Goal: Information Seeking & Learning: Compare options

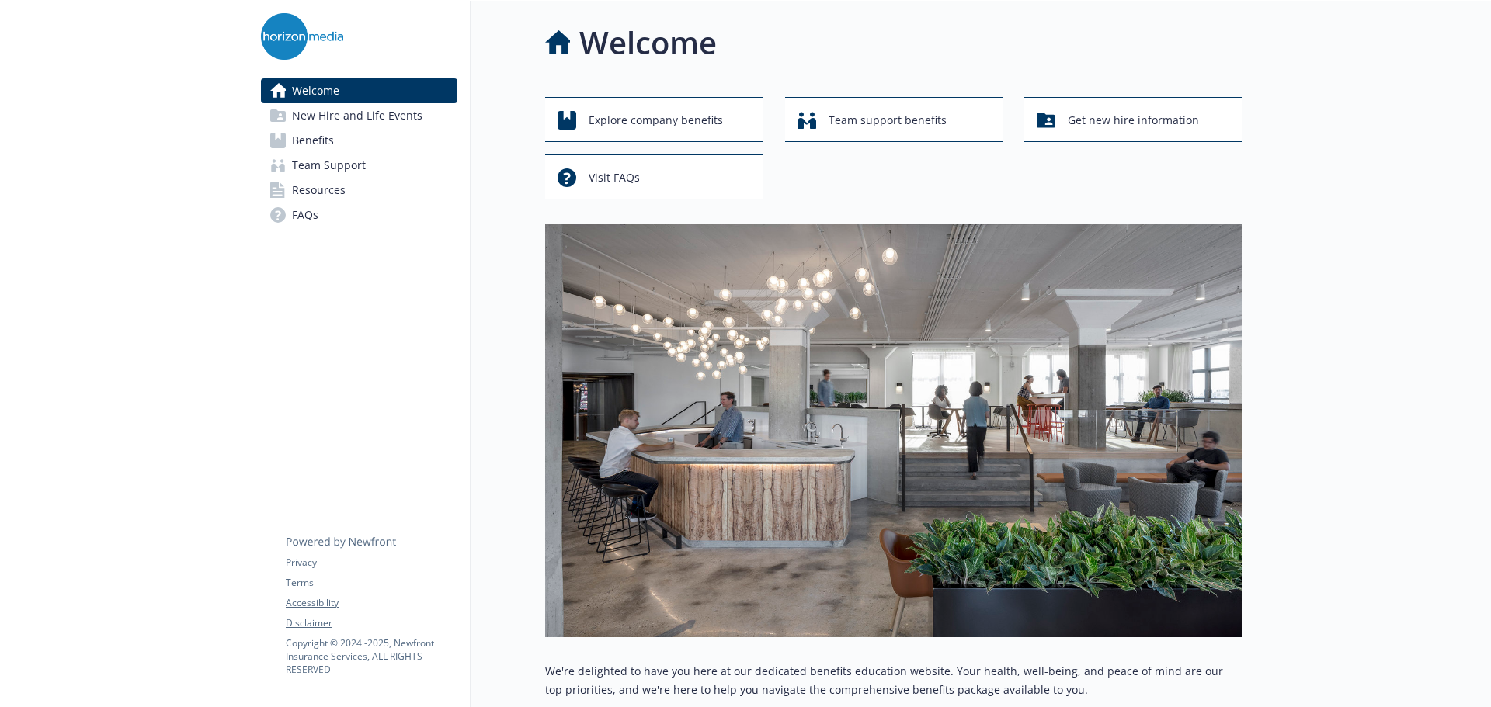
click at [323, 137] on span "Benefits" at bounding box center [313, 140] width 42 height 25
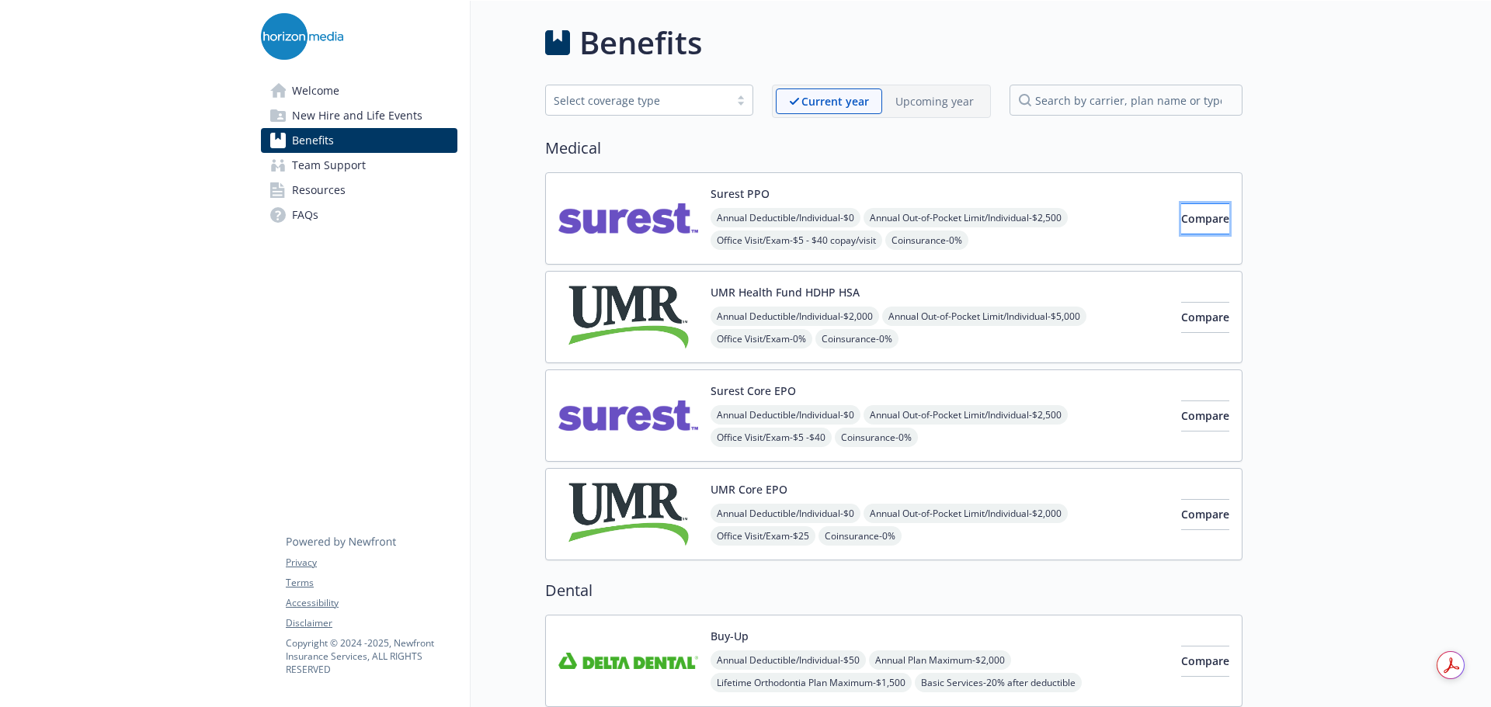
click at [1181, 213] on span "Compare" at bounding box center [1205, 218] width 48 height 15
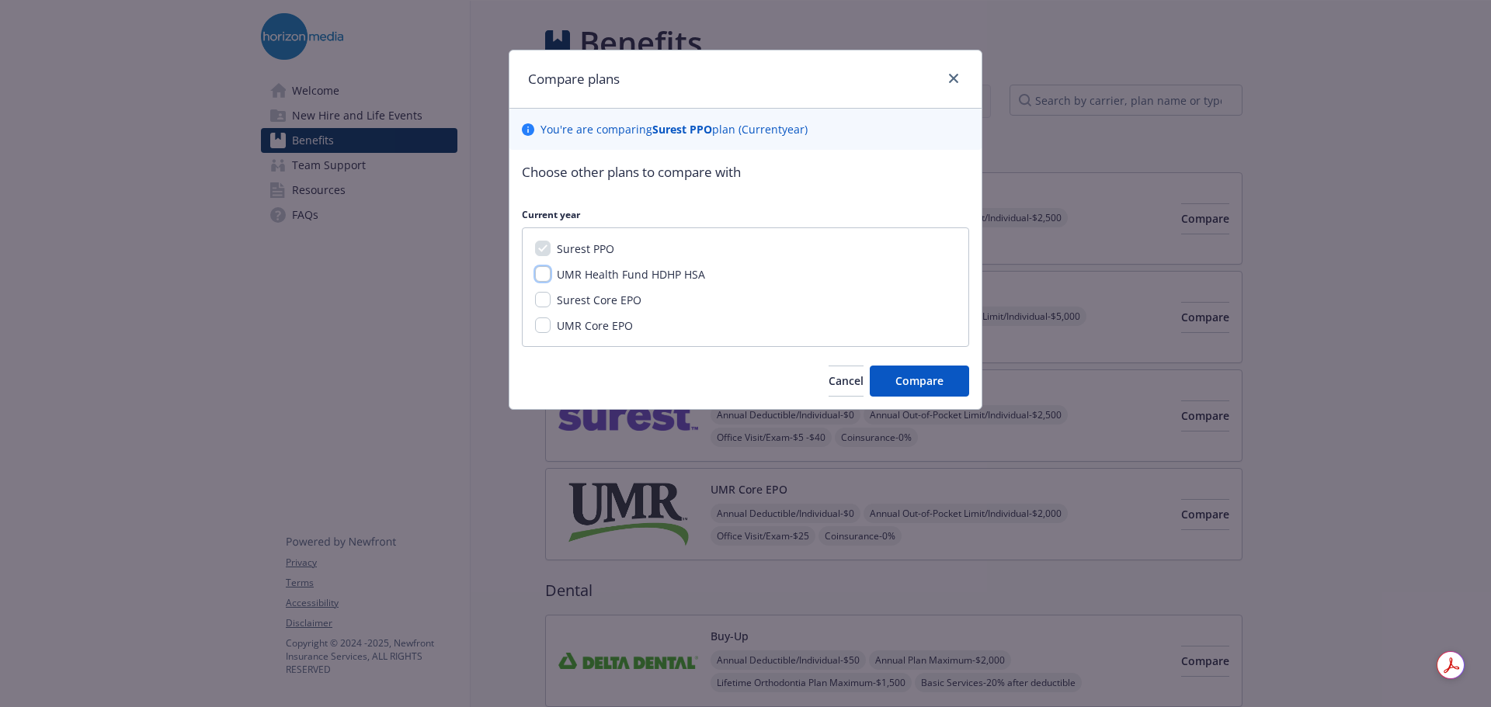
click at [547, 274] on input "UMR Health Fund HDHP HSA" at bounding box center [543, 274] width 16 height 16
checkbox input "true"
click at [545, 309] on div "Surest PPO UMR Health Fund HDHP HSA Surest Core EPO UMR Core EPO" at bounding box center [745, 287] width 447 height 120
drag, startPoint x: 543, startPoint y: 306, endPoint x: 543, endPoint y: 324, distance: 18.6
click at [543, 305] on input "Surest Core EPO" at bounding box center [543, 300] width 16 height 16
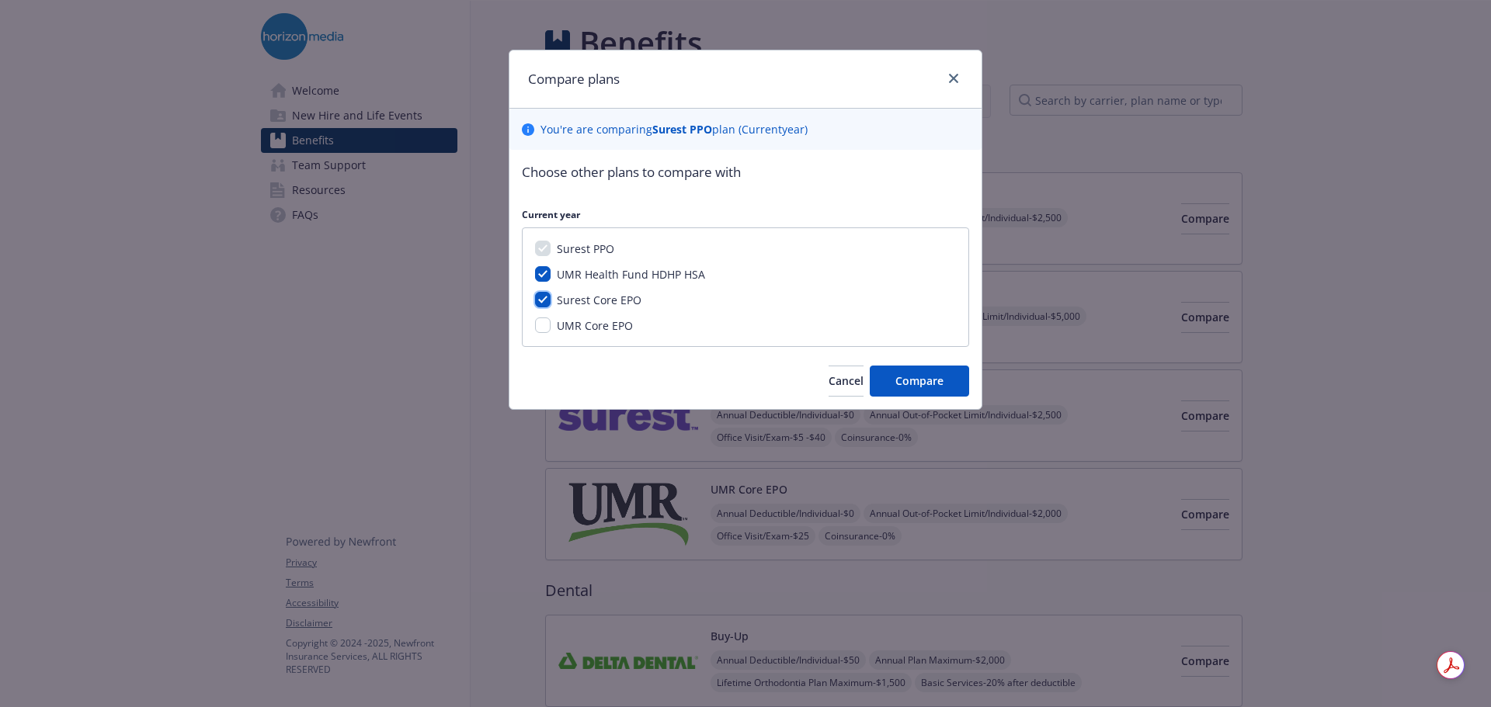
checkbox input "true"
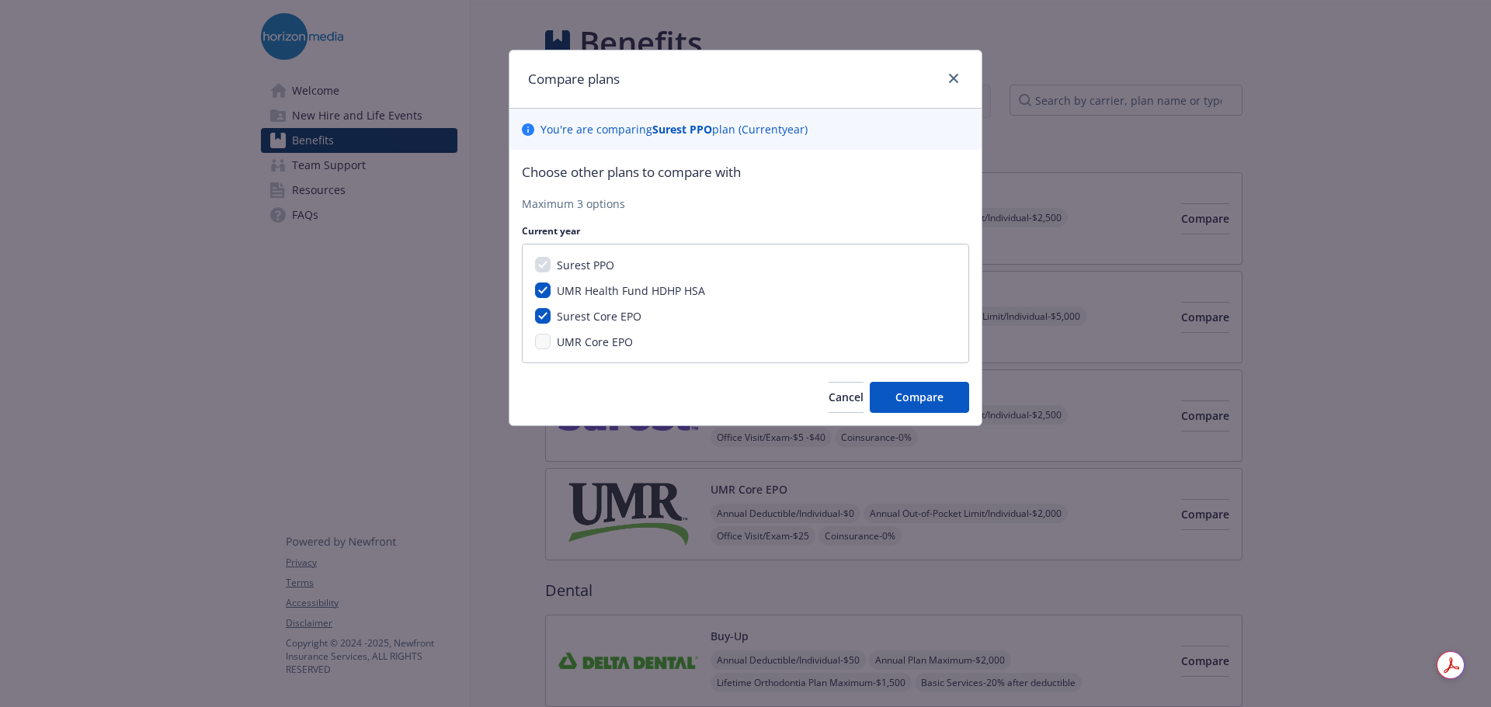
click at [545, 328] on div "Surest PPO UMR Health Fund HDHP HSA Surest Core EPO UMR Core EPO" at bounding box center [745, 304] width 447 height 120
click at [547, 290] on input "UMR Health Fund HDHP HSA" at bounding box center [543, 291] width 16 height 16
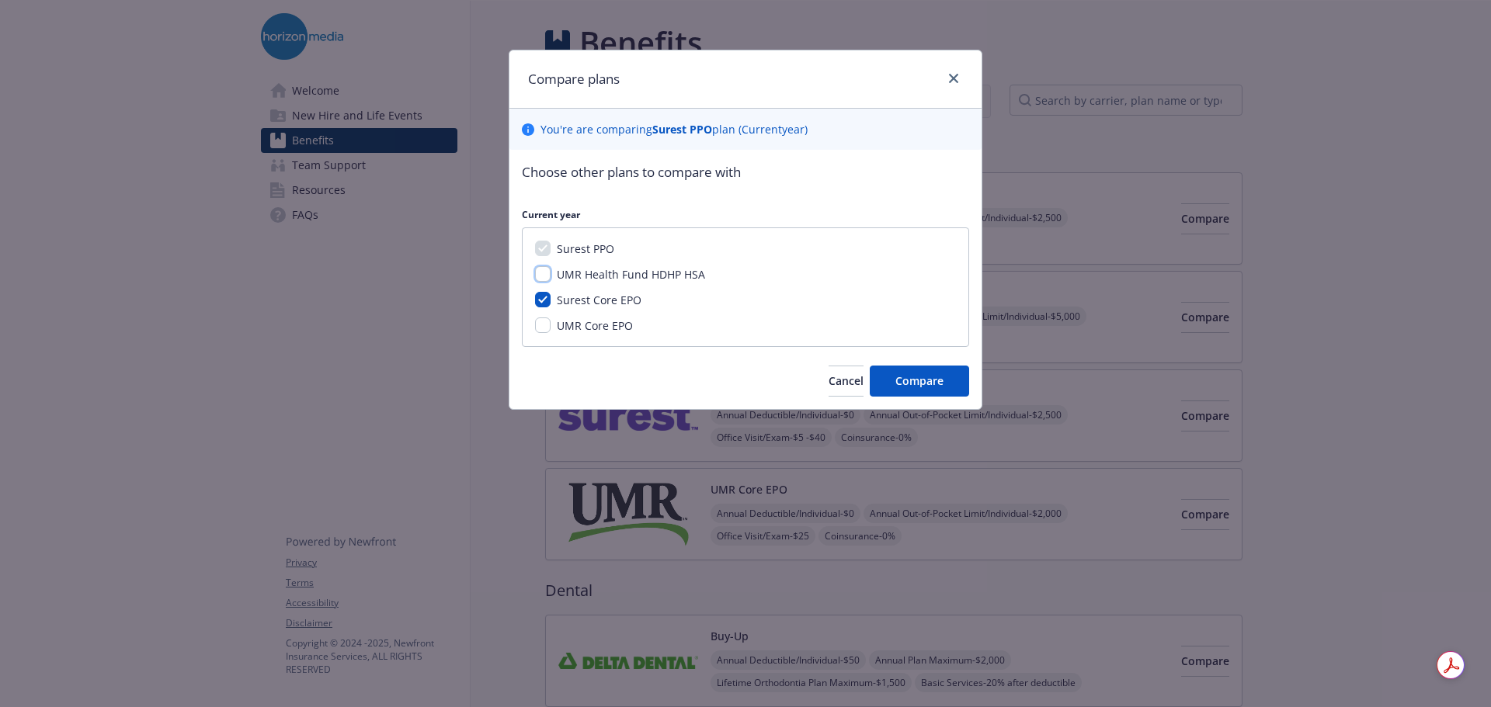
click at [543, 273] on input "UMR Health Fund HDHP HSA" at bounding box center [543, 274] width 16 height 16
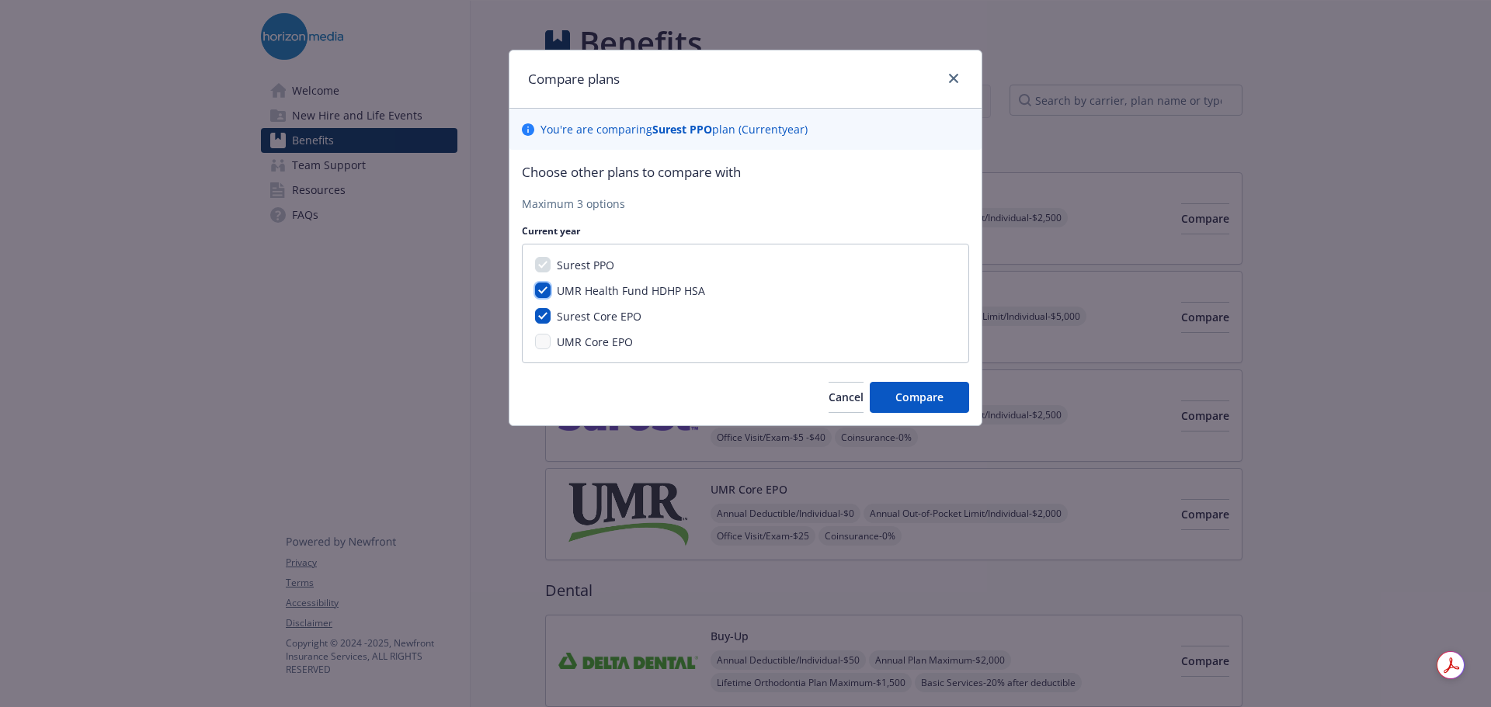
click at [547, 295] on input "UMR Health Fund HDHP HSA" at bounding box center [543, 291] width 16 height 16
checkbox input "false"
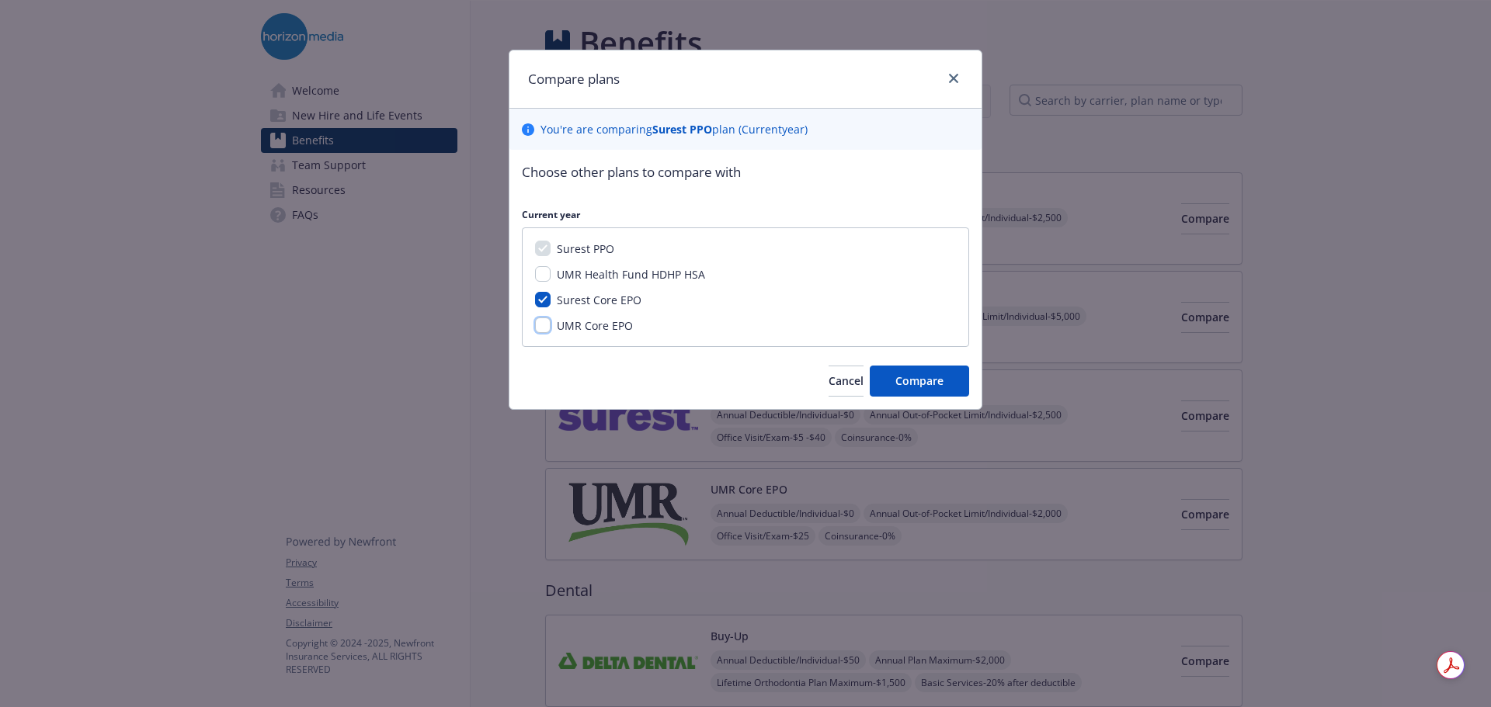
click at [547, 332] on input "UMR Core EPO" at bounding box center [543, 326] width 16 height 16
checkbox input "true"
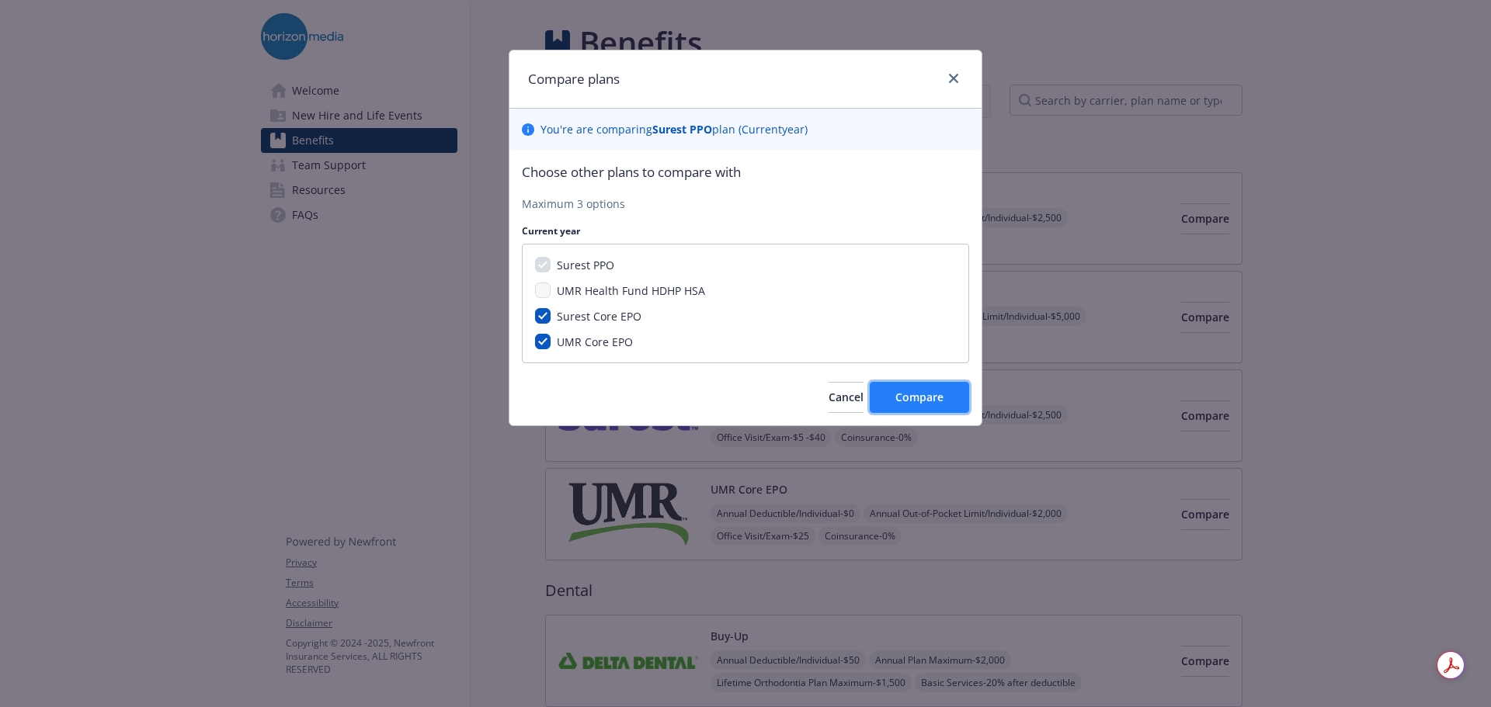
click at [956, 396] on button "Compare" at bounding box center [918, 397] width 99 height 31
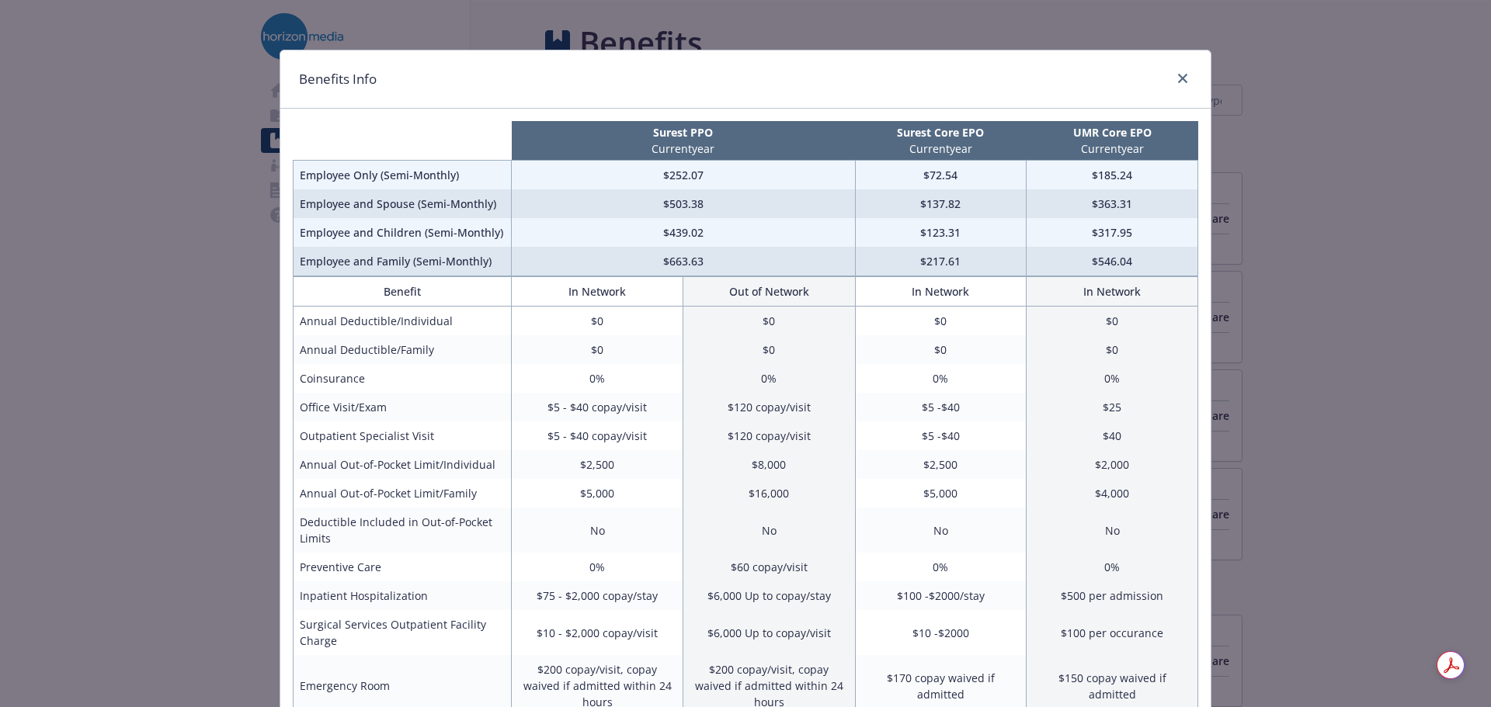
click at [1189, 81] on div "Benefits Info" at bounding box center [745, 79] width 930 height 58
click at [1175, 73] on link "close" at bounding box center [1182, 78] width 19 height 19
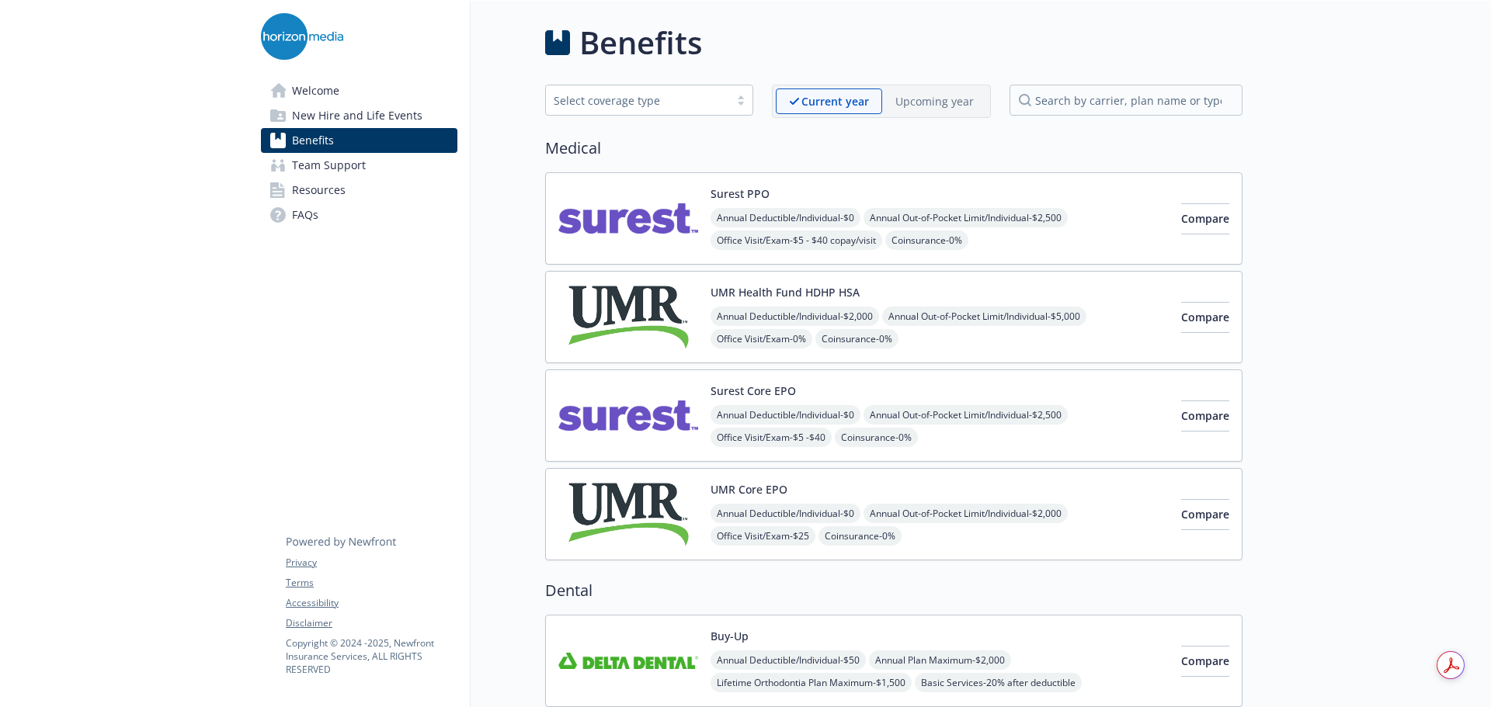
click at [622, 515] on img at bounding box center [628, 514] width 140 height 66
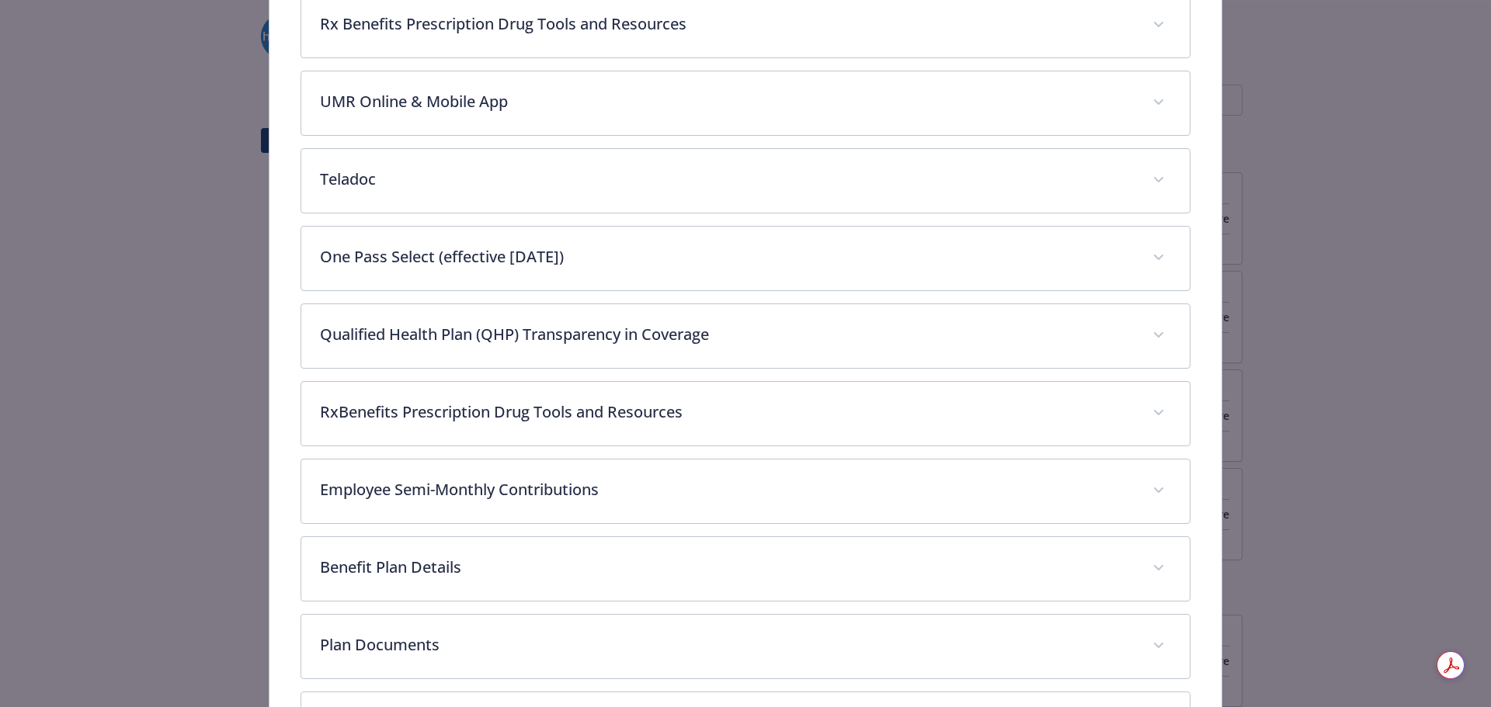
scroll to position [868, 0]
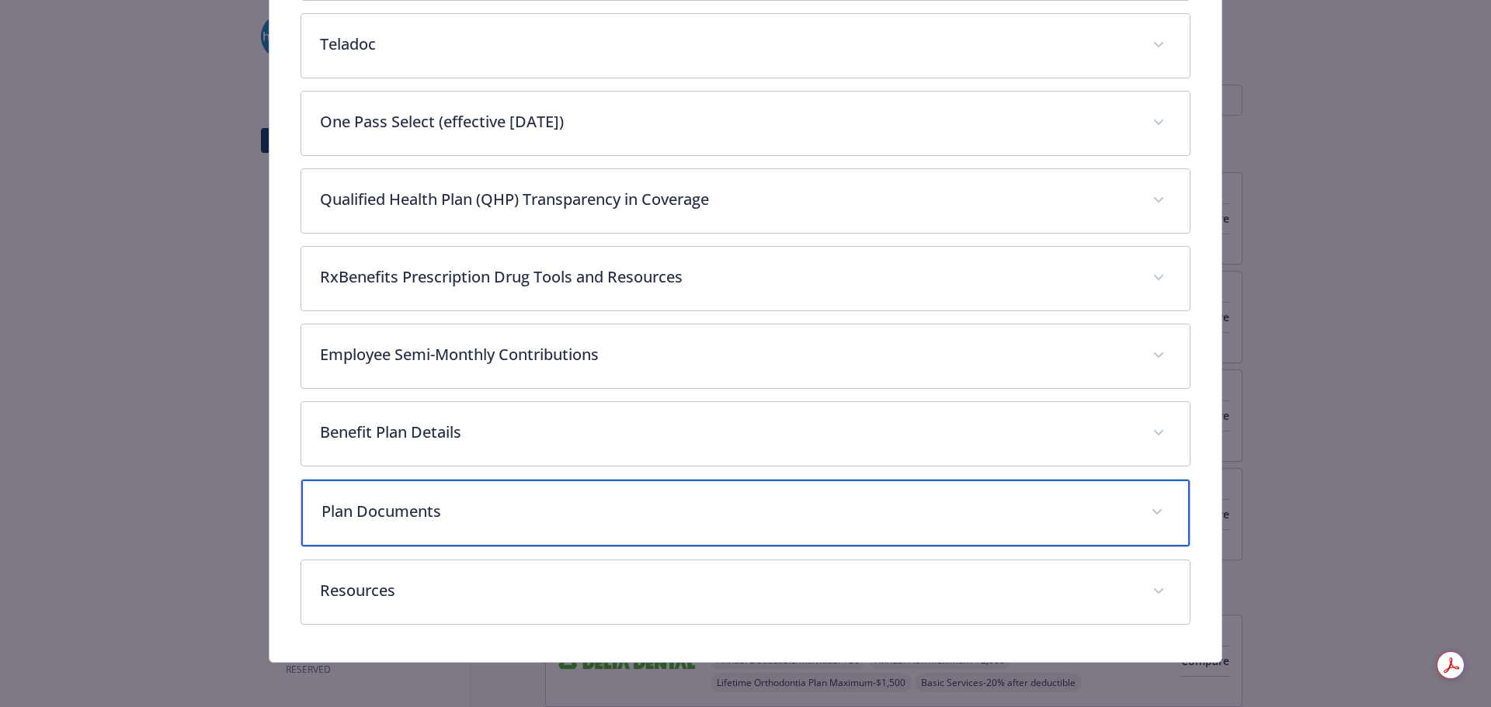
click at [536, 512] on p "Plan Documents" at bounding box center [726, 511] width 811 height 23
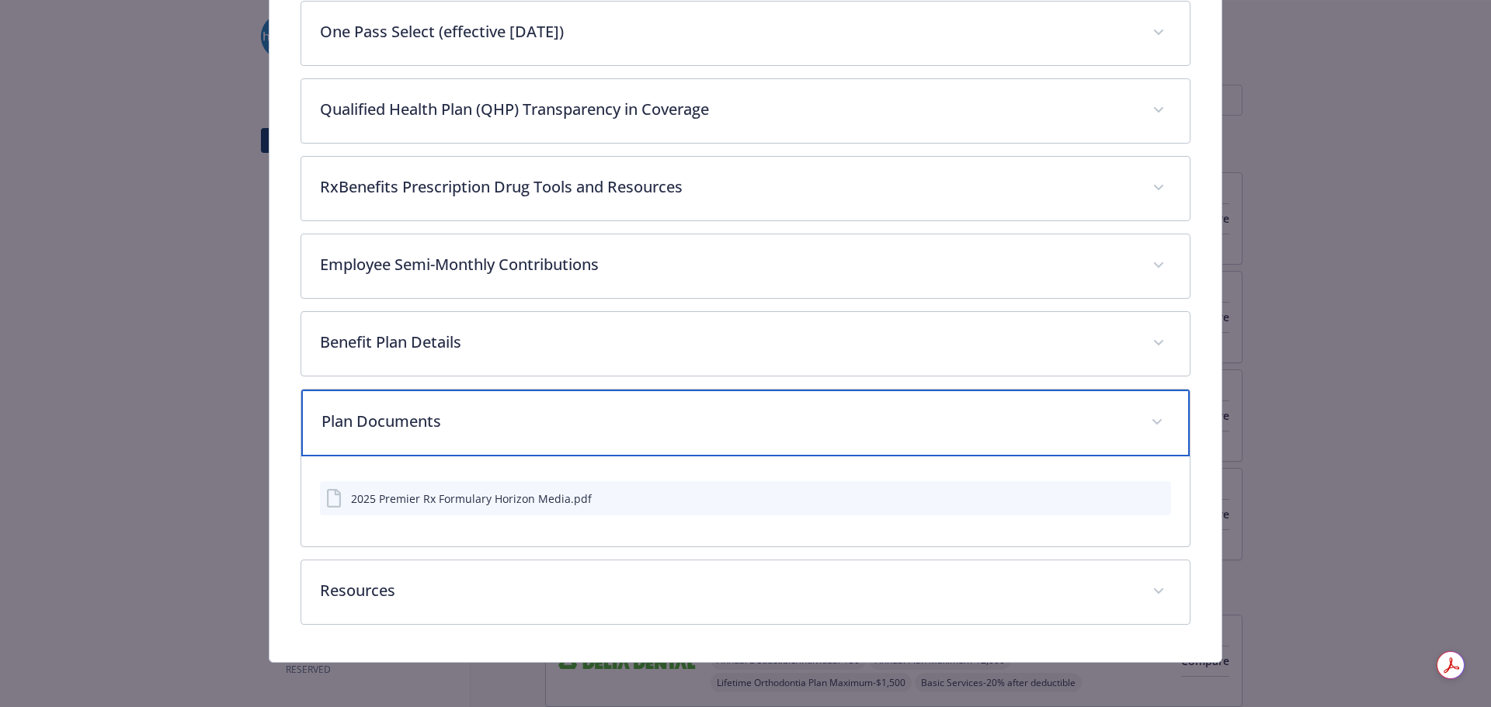
scroll to position [961, 0]
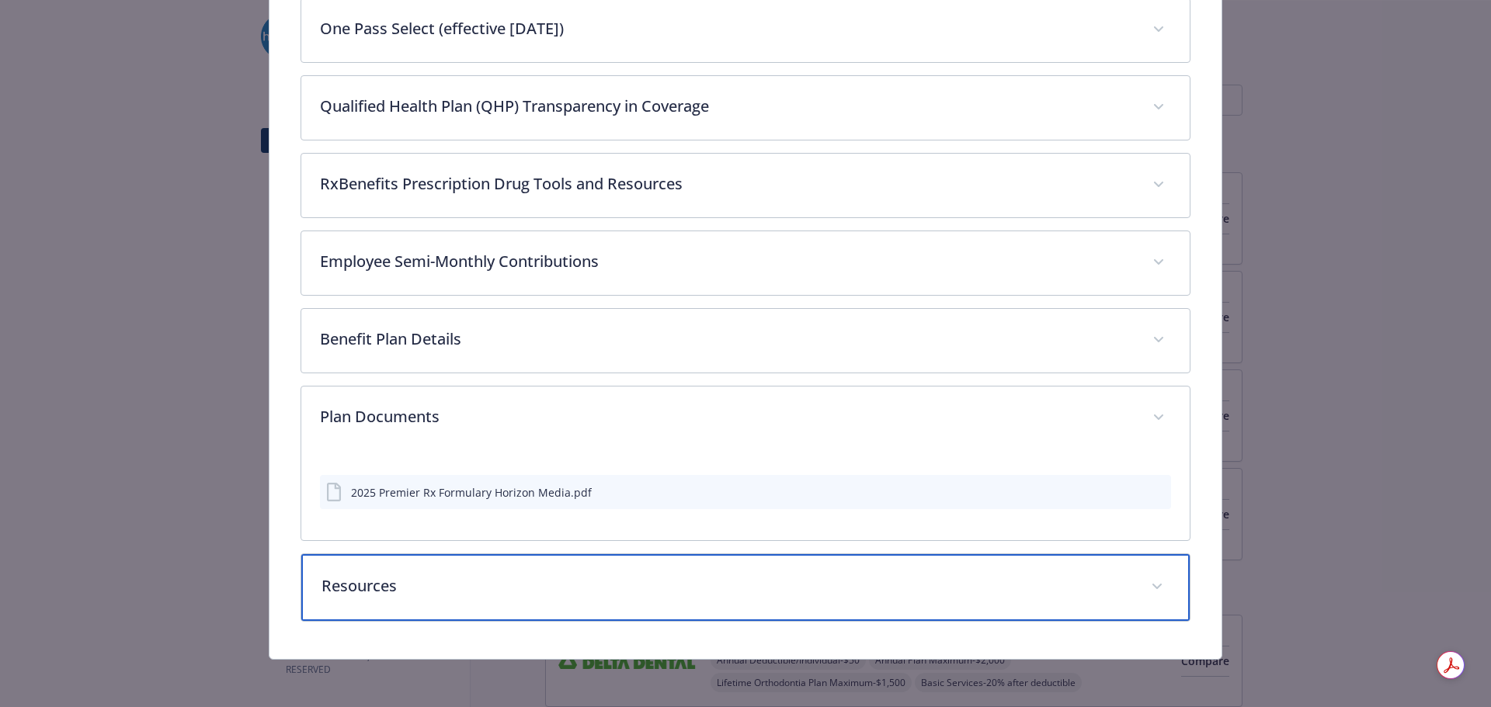
click at [753, 594] on p "Resources" at bounding box center [726, 585] width 811 height 23
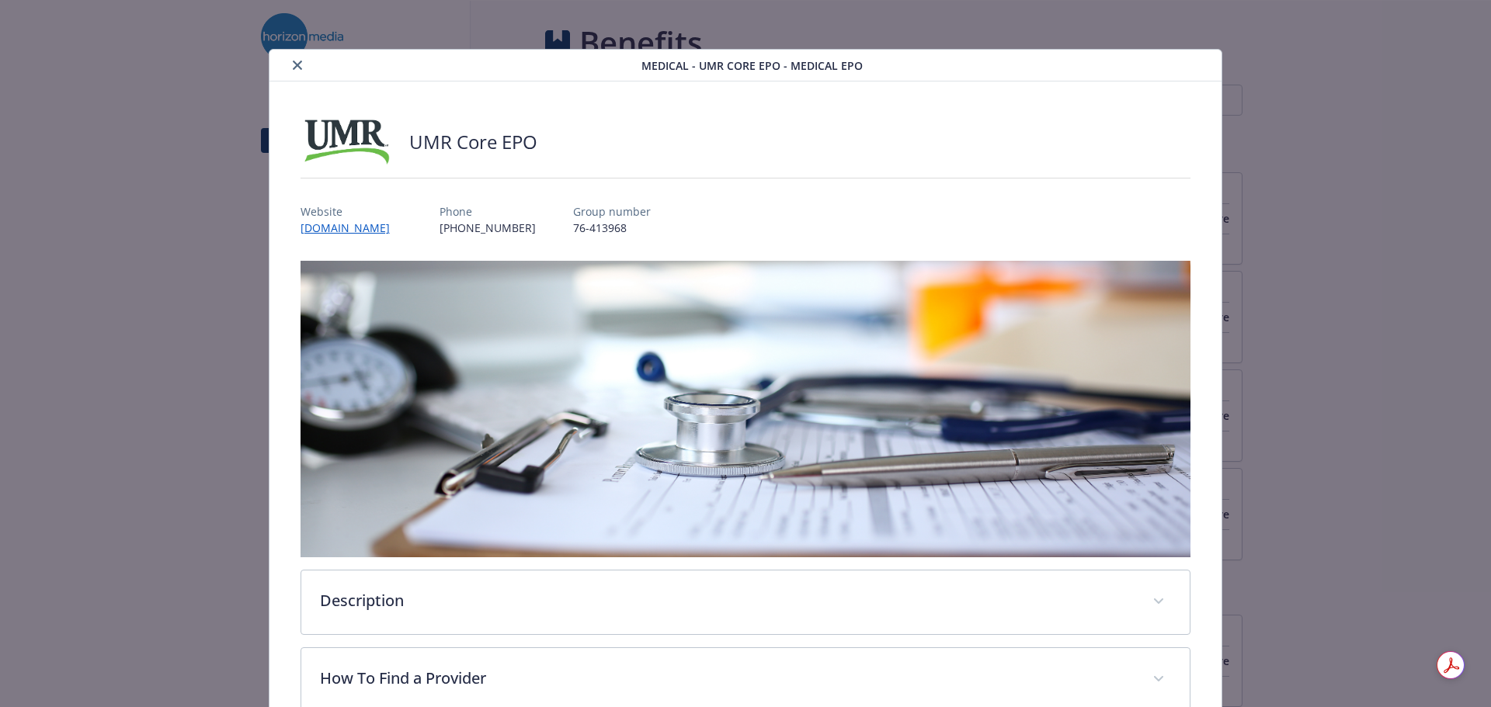
scroll to position [0, 0]
click at [288, 61] on button "close" at bounding box center [297, 66] width 19 height 19
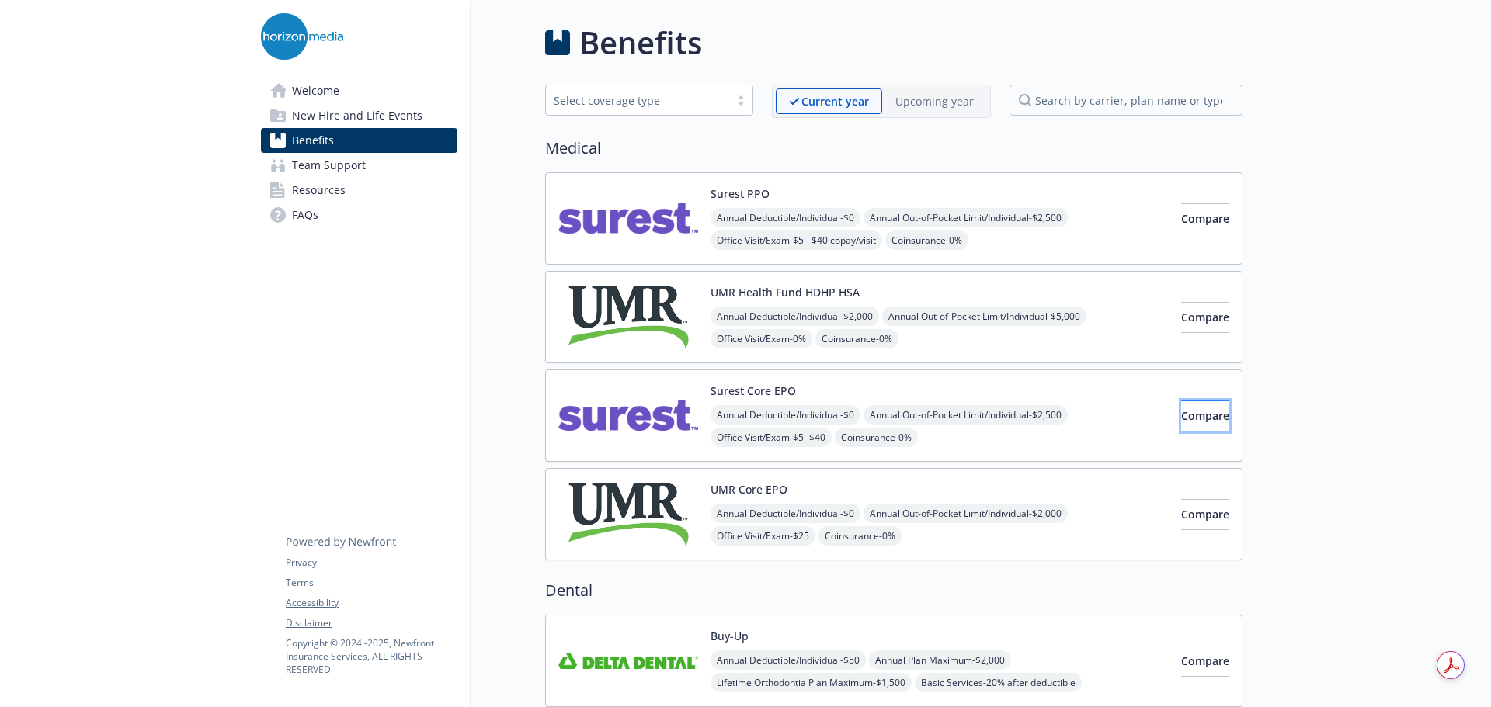
click at [1181, 425] on button "Compare" at bounding box center [1205, 416] width 48 height 31
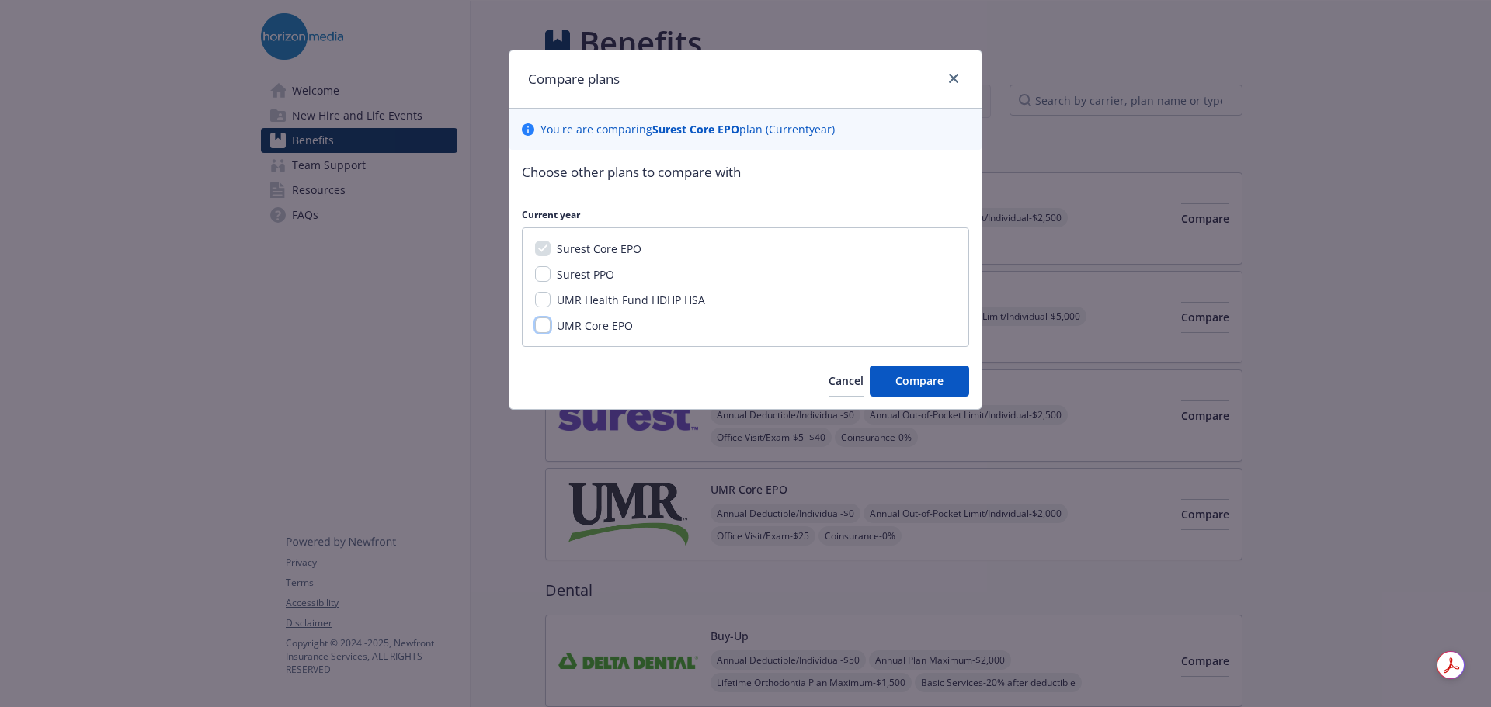
click at [548, 322] on input "UMR Core EPO" at bounding box center [543, 326] width 16 height 16
checkbox input "true"
click at [542, 279] on input "Surest PPO" at bounding box center [543, 274] width 16 height 16
checkbox input "true"
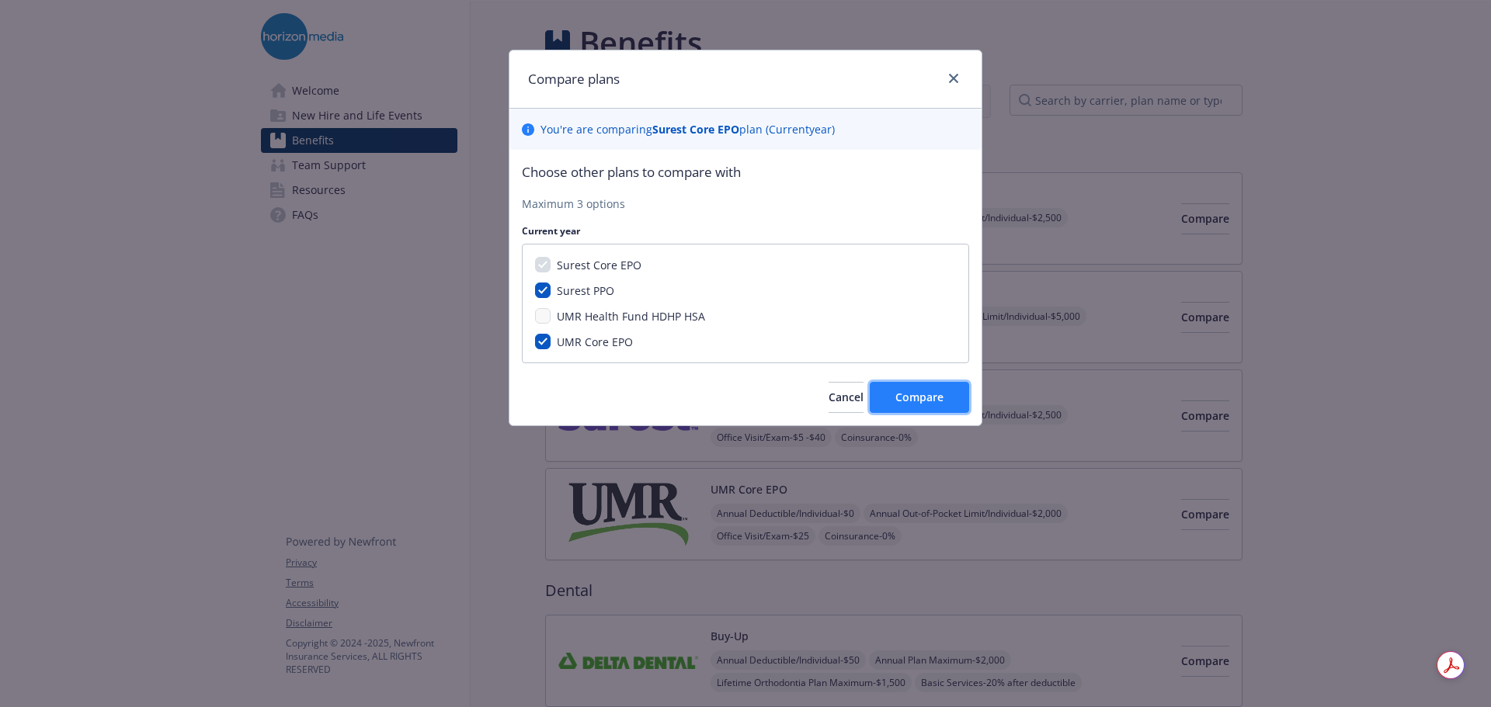
click at [943, 393] on button "Compare" at bounding box center [918, 397] width 99 height 31
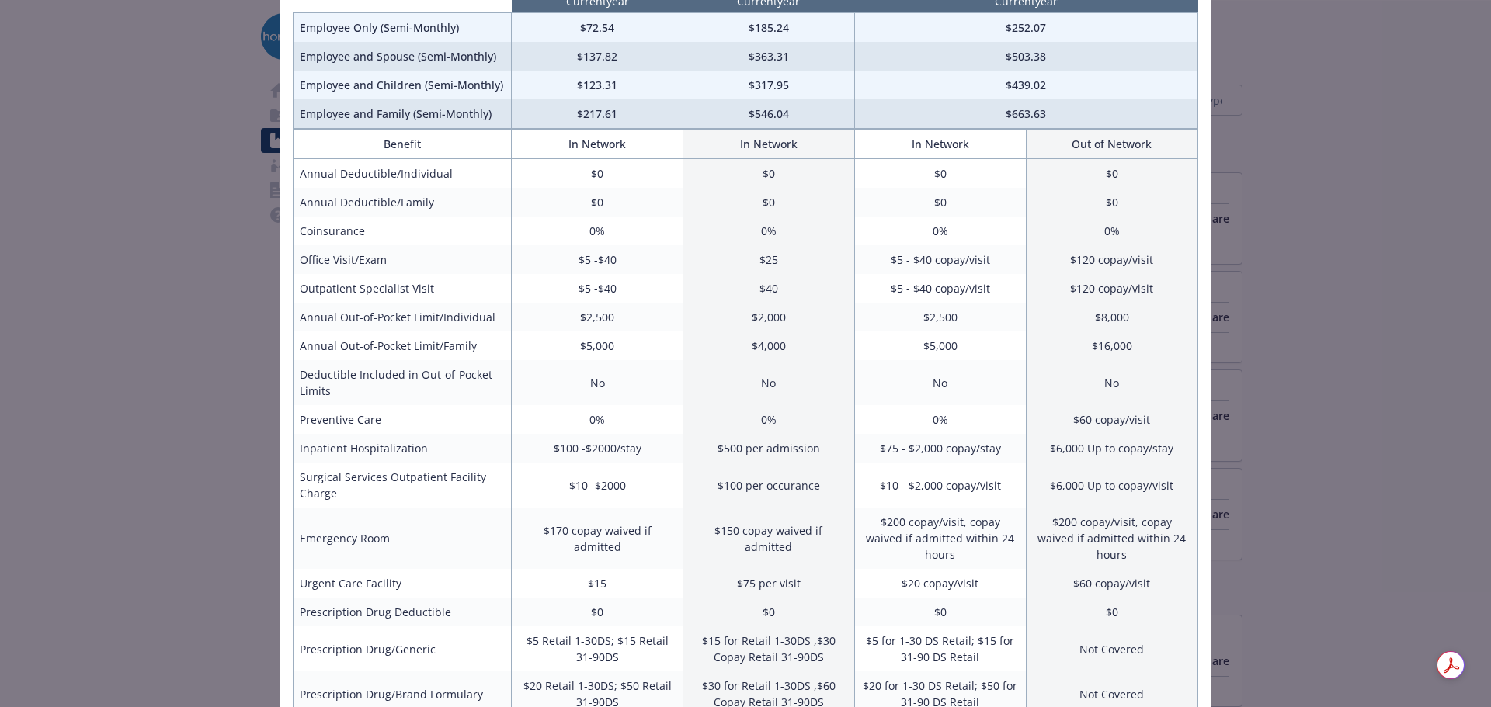
scroll to position [70, 0]
